Goal: Task Accomplishment & Management: Manage account settings

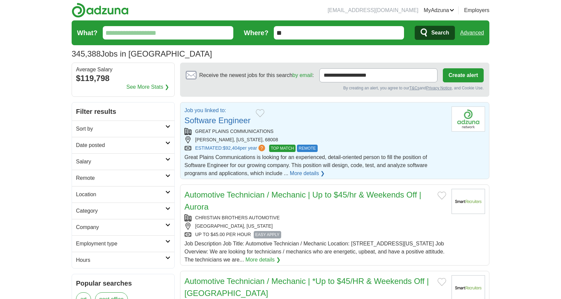
click at [232, 120] on link "Software Engineer" at bounding box center [217, 120] width 66 height 9
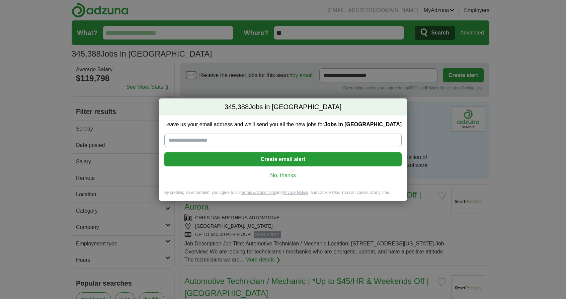
click at [512, 106] on div "345,388 Jobs in US Leave us your email address and we'll send you all the new j…" at bounding box center [283, 149] width 566 height 299
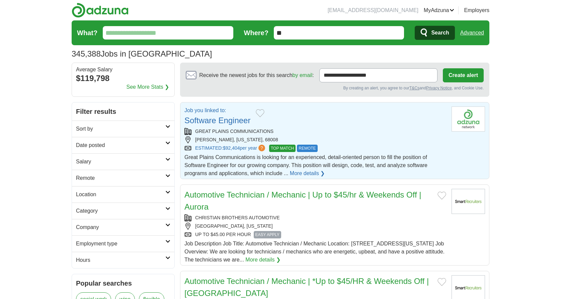
click at [0, 0] on link "Resumes" at bounding box center [0, 0] width 0 height 0
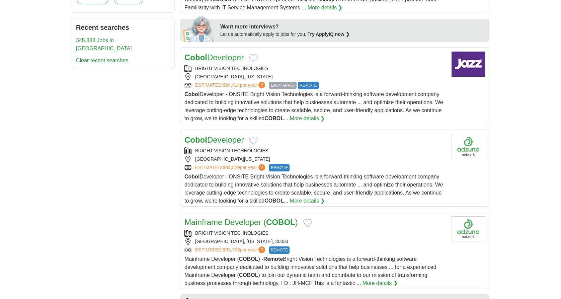
scroll to position [402, 0]
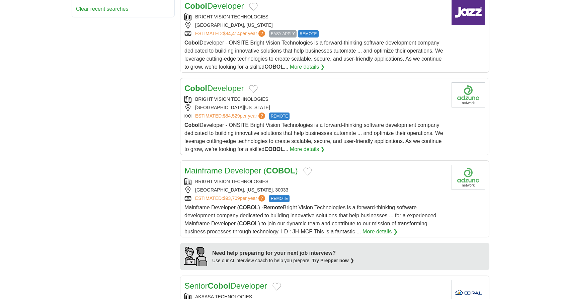
click at [262, 166] on link "Mainframe Developer ( COBOL )" at bounding box center [240, 170] width 113 height 9
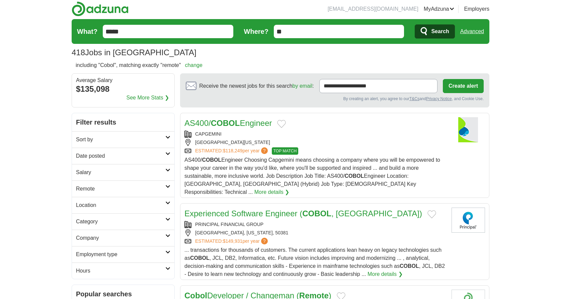
scroll to position [0, 0]
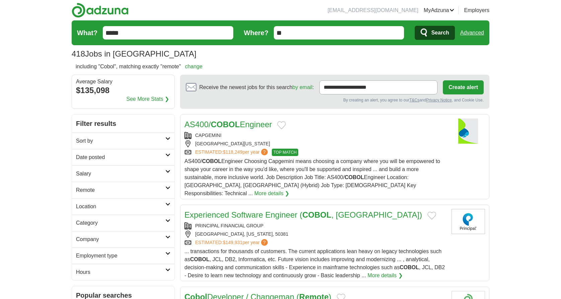
click at [385, 8] on li "omalley4977@gmail.com" at bounding box center [373, 10] width 91 height 8
click at [0, 0] on link "Logout" at bounding box center [0, 0] width 0 height 0
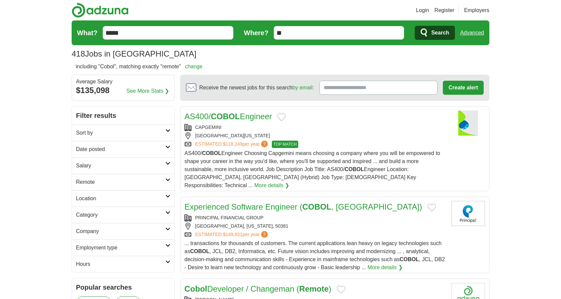
click at [423, 9] on link "Login" at bounding box center [422, 10] width 13 height 8
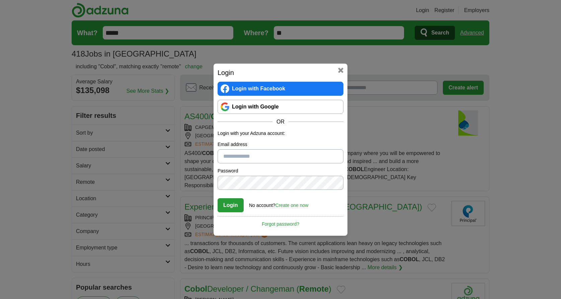
click at [290, 108] on link "Login with Google" at bounding box center [280, 107] width 126 height 14
click at [287, 106] on link "Login with Google" at bounding box center [280, 107] width 126 height 14
click at [270, 106] on link "Login with Google" at bounding box center [280, 107] width 126 height 14
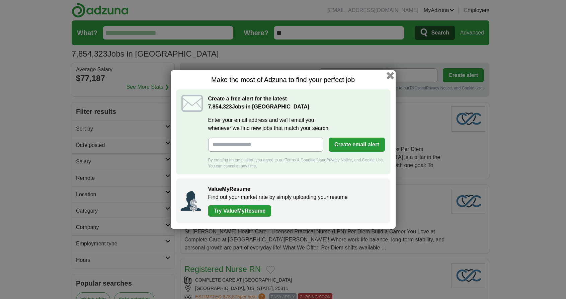
click at [388, 74] on button "button" at bounding box center [389, 75] width 7 height 7
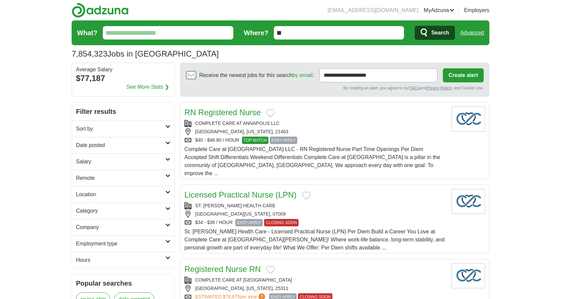
click at [0, 0] on link "Alerts" at bounding box center [0, 0] width 0 height 0
